Goal: Information Seeking & Learning: Learn about a topic

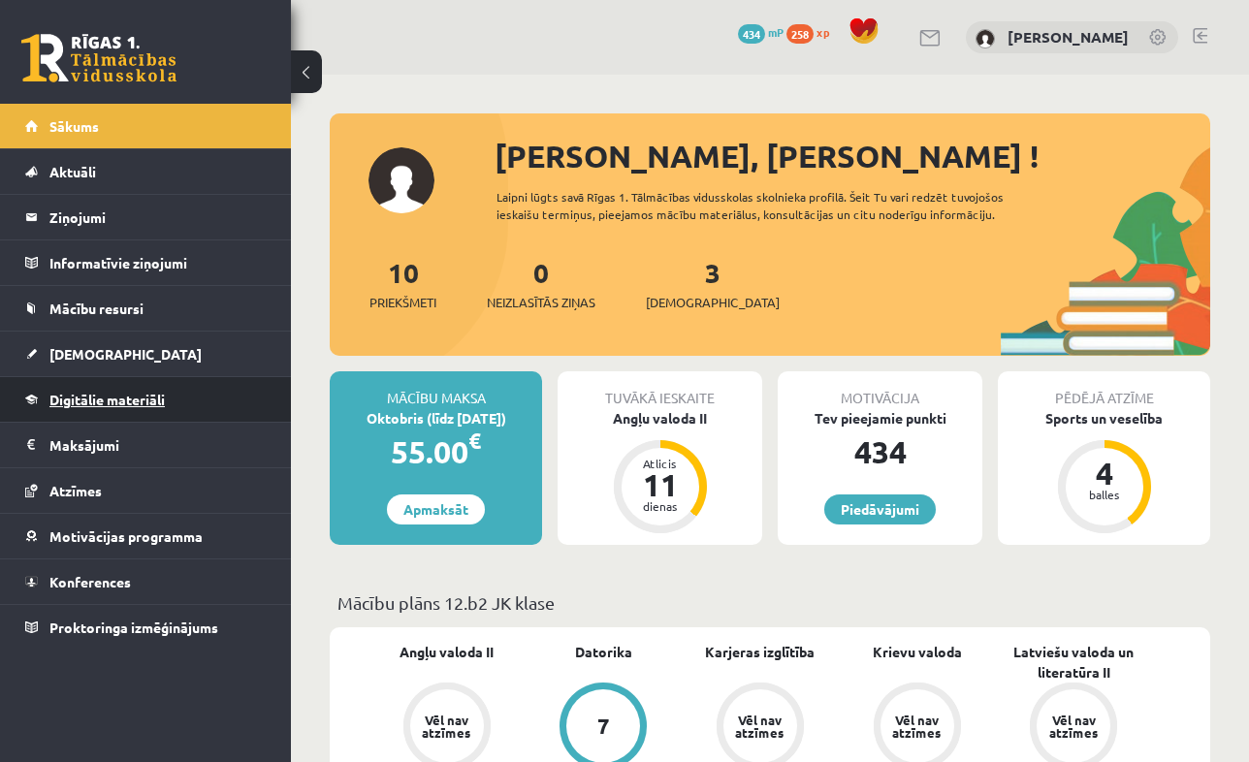
click at [85, 411] on link "Digitālie materiāli" at bounding box center [146, 399] width 242 height 45
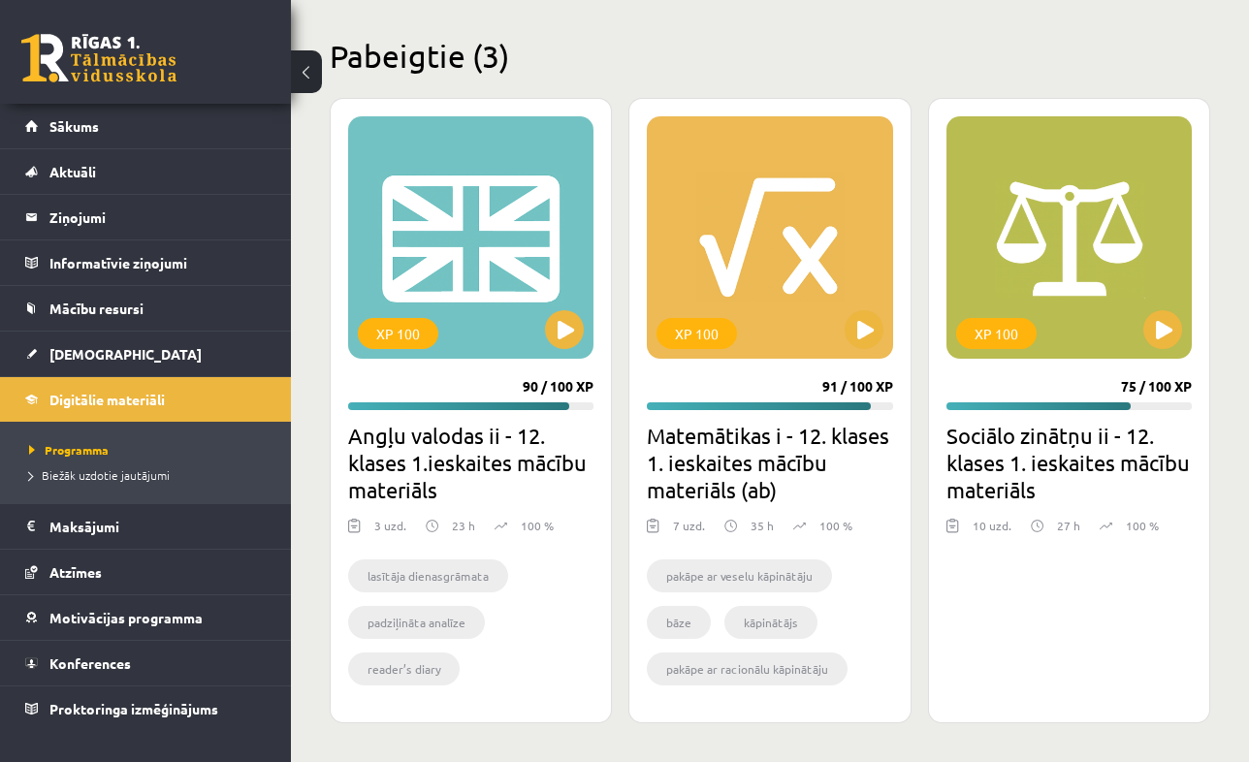
scroll to position [565, 0]
click at [1007, 297] on div "XP 100" at bounding box center [1069, 237] width 245 height 243
click at [1015, 276] on div "XP 100" at bounding box center [1069, 237] width 245 height 243
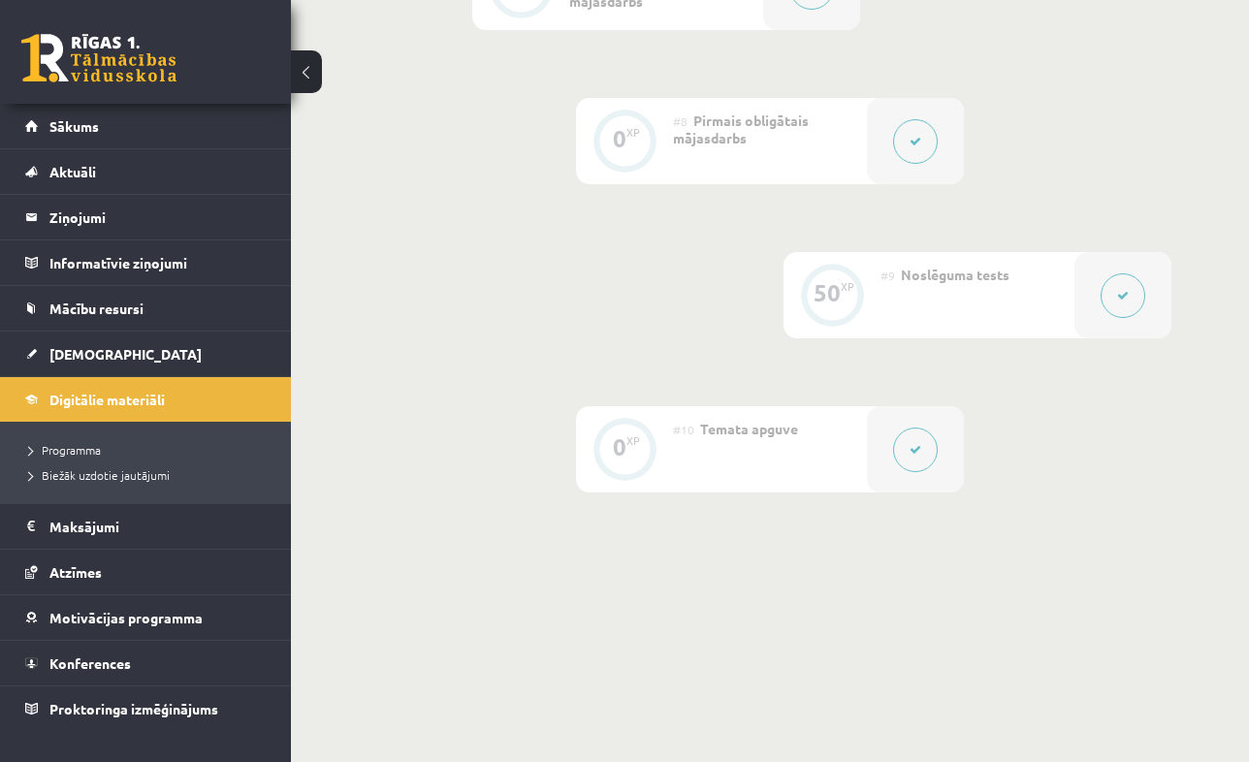
scroll to position [1518, 0]
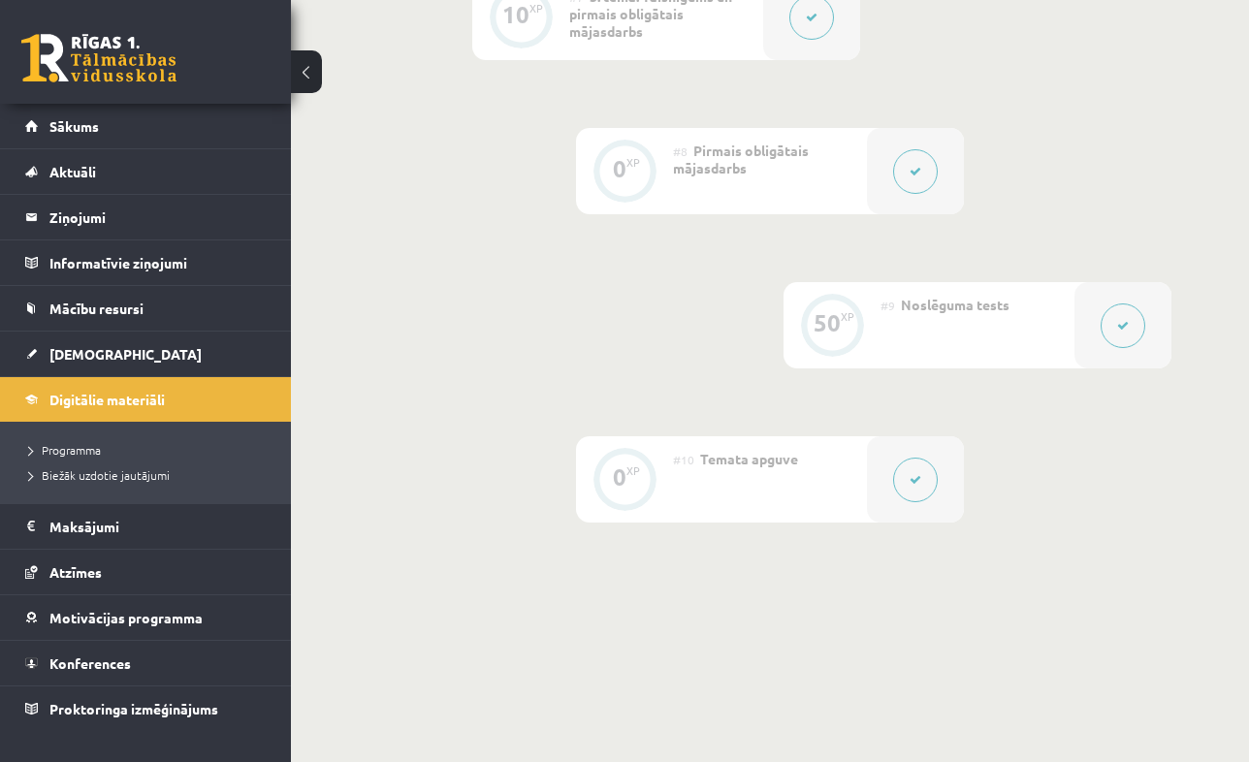
click at [915, 184] on button at bounding box center [915, 171] width 45 height 45
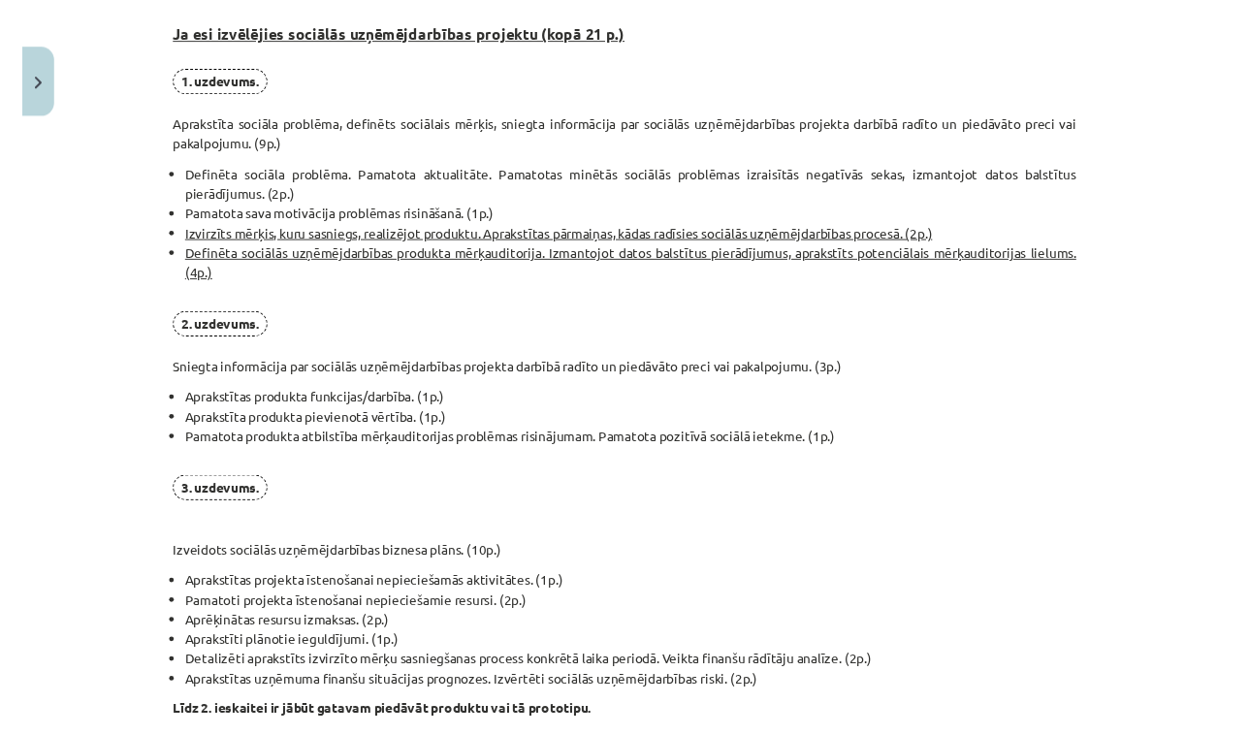
scroll to position [1202, 0]
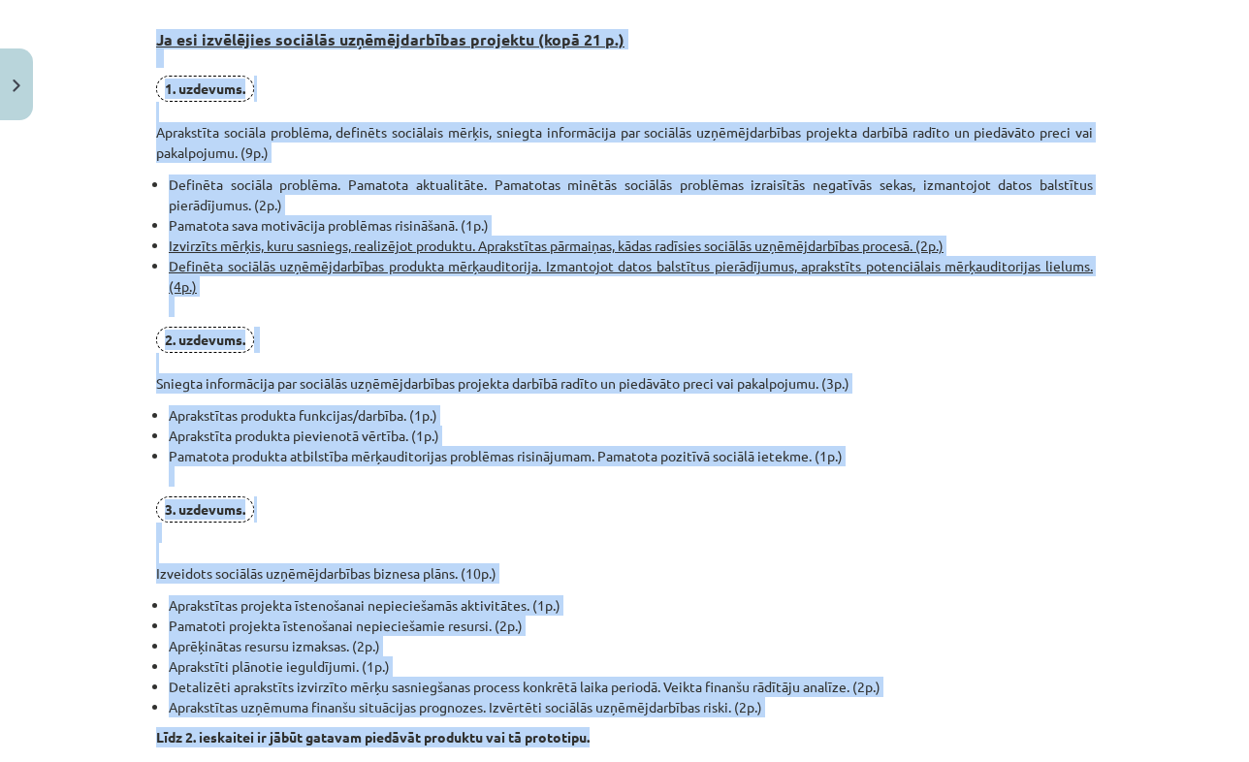
drag, startPoint x: 156, startPoint y: 34, endPoint x: 651, endPoint y: 732, distance: 855.9
copy div "Ja esi izvēlējies sociālās uzņēmējdarbības projektu (kopā 21 p.) 1. uzdevums. A…"
click at [918, 511] on p "3. uzdevums. Izveidots sociālās uzņēmējdarbības biznesa plāns. (10p.)" at bounding box center [624, 540] width 937 height 87
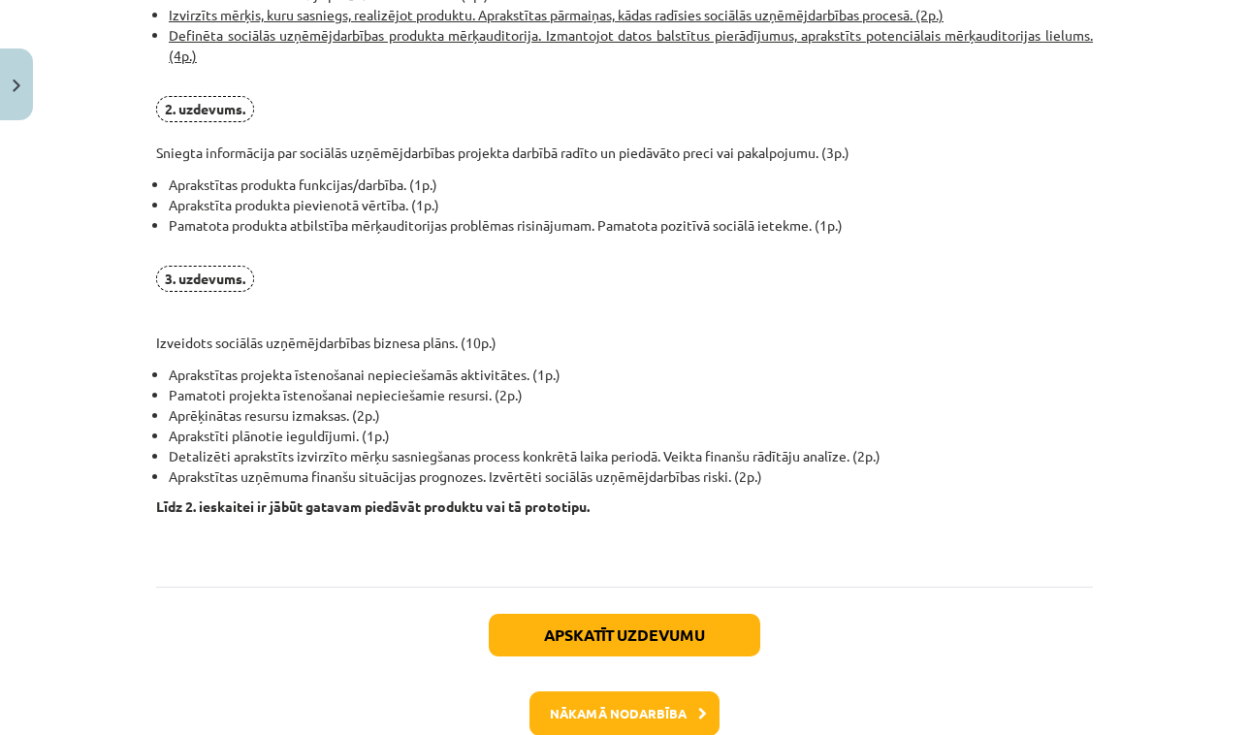
scroll to position [1432, 0]
